Goal: Find contact information: Find contact information

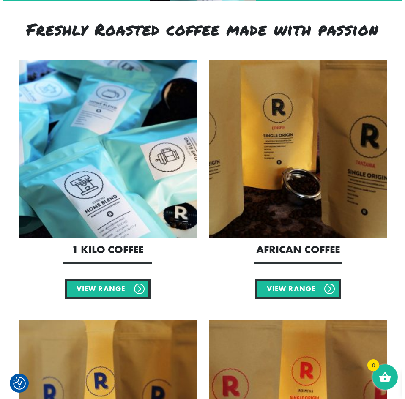
scroll to position [17, 0]
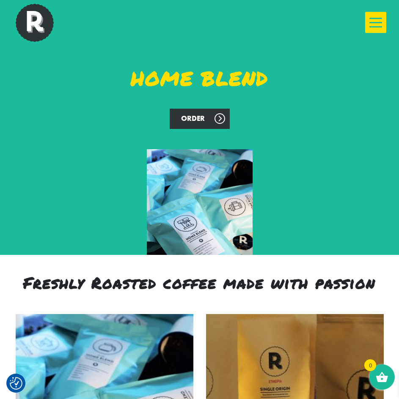
click at [372, 20] on div at bounding box center [375, 22] width 21 height 21
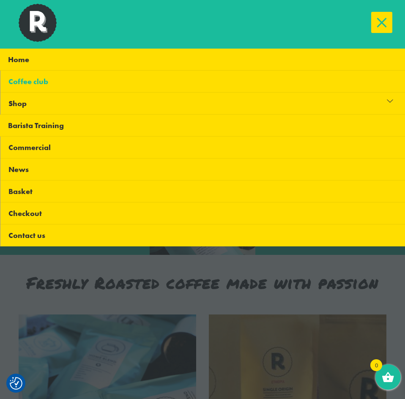
click at [24, 88] on link "Coffee club" at bounding box center [202, 82] width 405 height 22
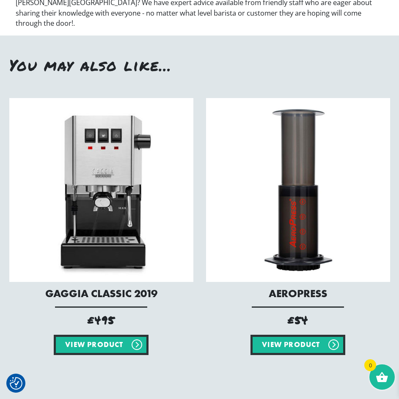
scroll to position [931, 0]
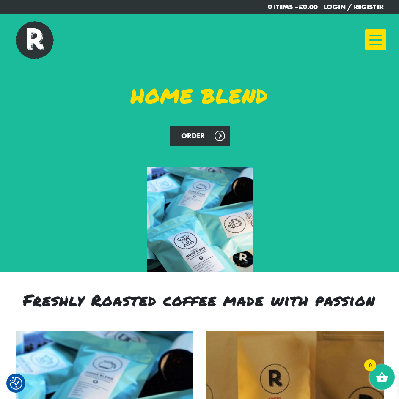
click at [377, 42] on div at bounding box center [375, 39] width 21 height 21
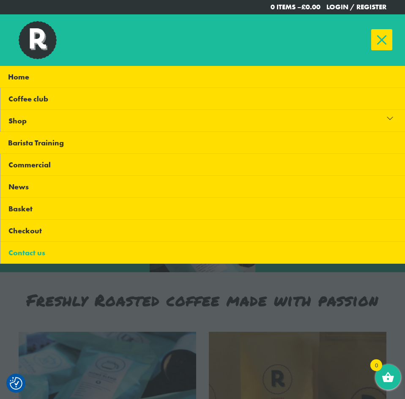
click at [13, 258] on link "Contact us" at bounding box center [202, 253] width 405 height 22
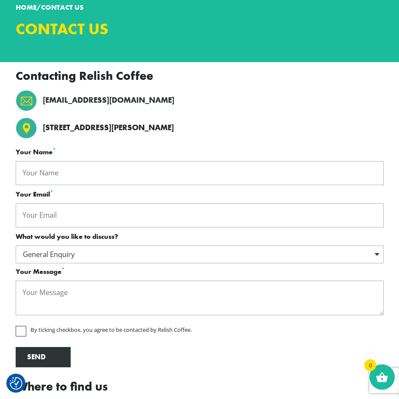
scroll to position [85, 0]
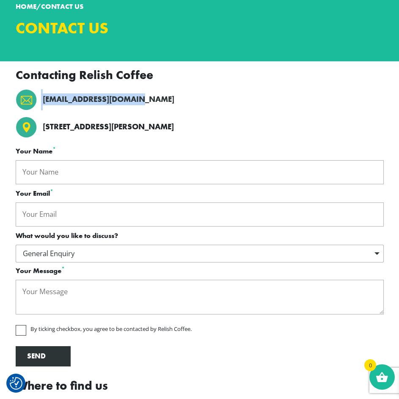
drag, startPoint x: 138, startPoint y: 103, endPoint x: 41, endPoint y: 101, distance: 96.5
click at [41, 101] on li "[EMAIL_ADDRESS][DOMAIN_NAME]" at bounding box center [200, 99] width 368 height 21
copy li "[EMAIL_ADDRESS][DOMAIN_NAME]"
click at [124, 151] on label "Your Name *" at bounding box center [200, 151] width 368 height 11
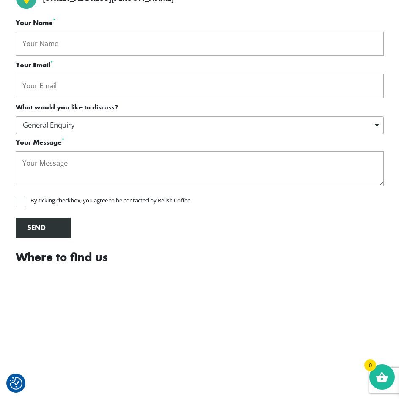
scroll to position [127, 0]
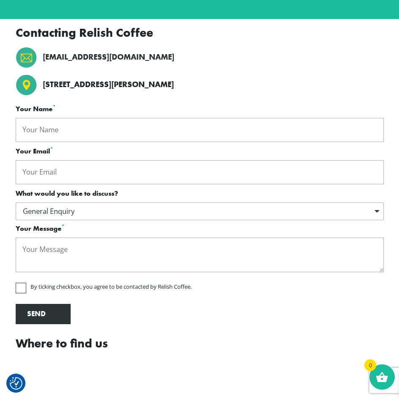
drag, startPoint x: 207, startPoint y: 85, endPoint x: 164, endPoint y: 86, distance: 43.2
click at [164, 86] on li "[STREET_ADDRESS][PERSON_NAME]" at bounding box center [200, 85] width 368 height 23
copy p "NE26 1LX"
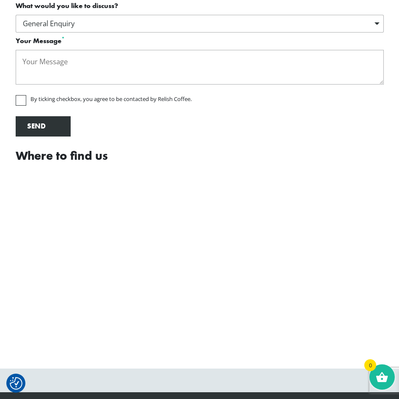
scroll to position [484, 0]
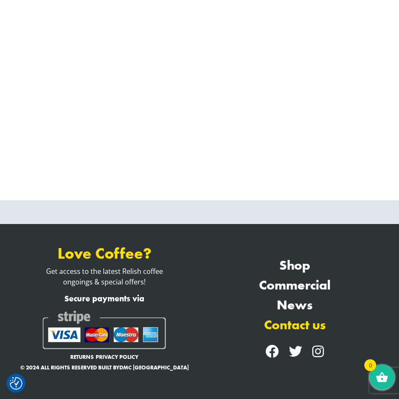
click at [283, 317] on link "Contact us" at bounding box center [295, 325] width 178 height 20
